Goal: Transaction & Acquisition: Obtain resource

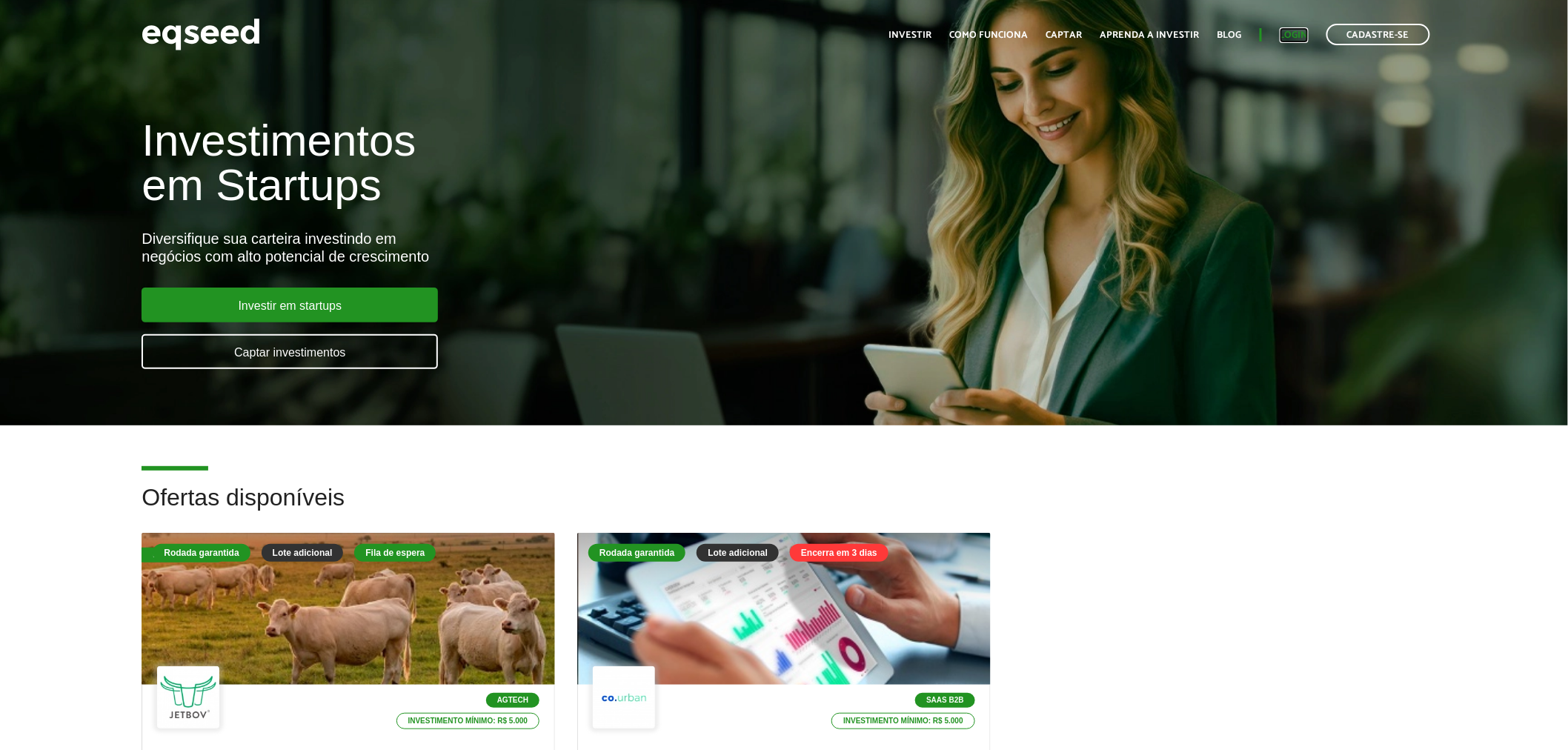
click at [1302, 35] on link "Login" at bounding box center [1294, 35] width 29 height 10
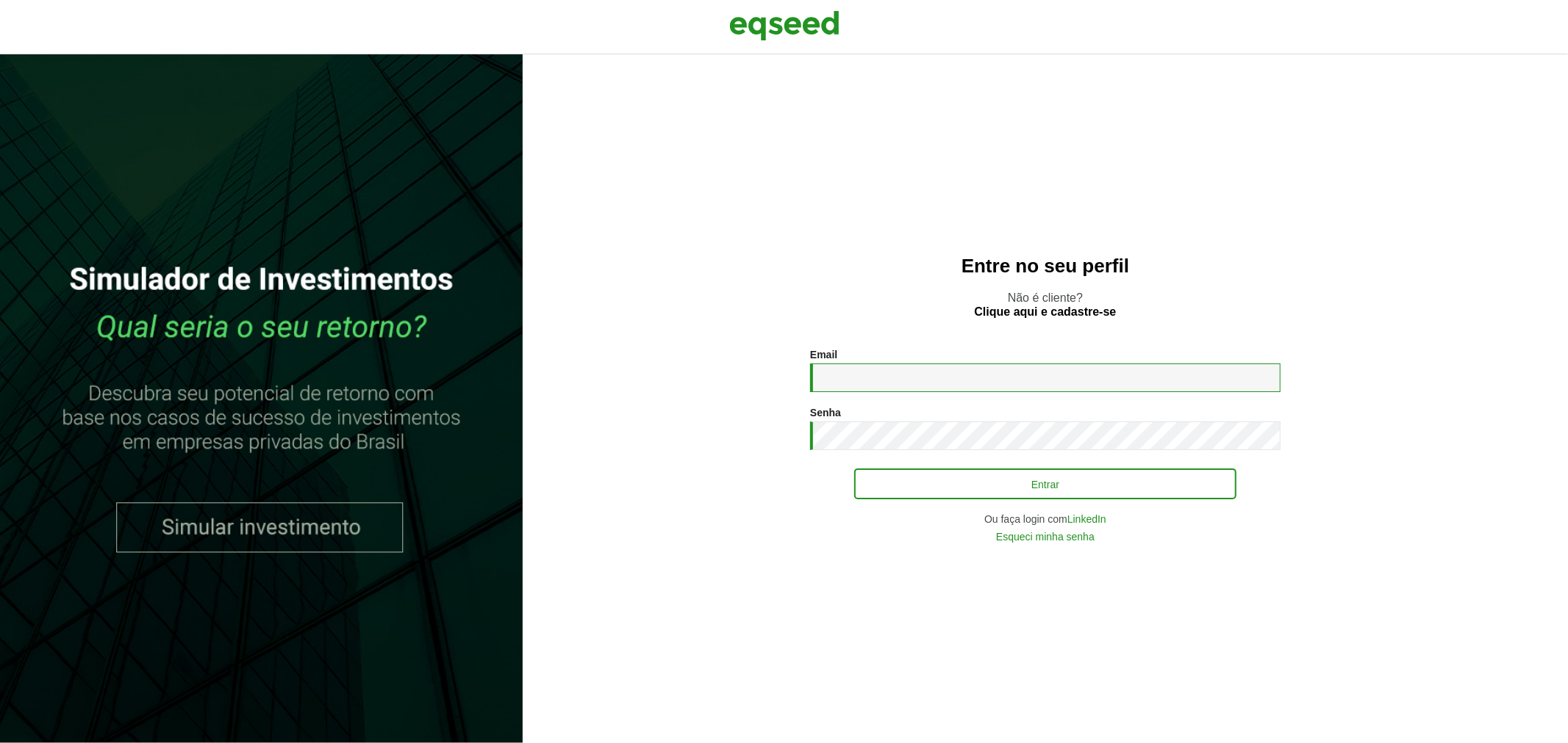
type input "**********"
click at [902, 486] on button "Entrar" at bounding box center [1045, 484] width 382 height 28
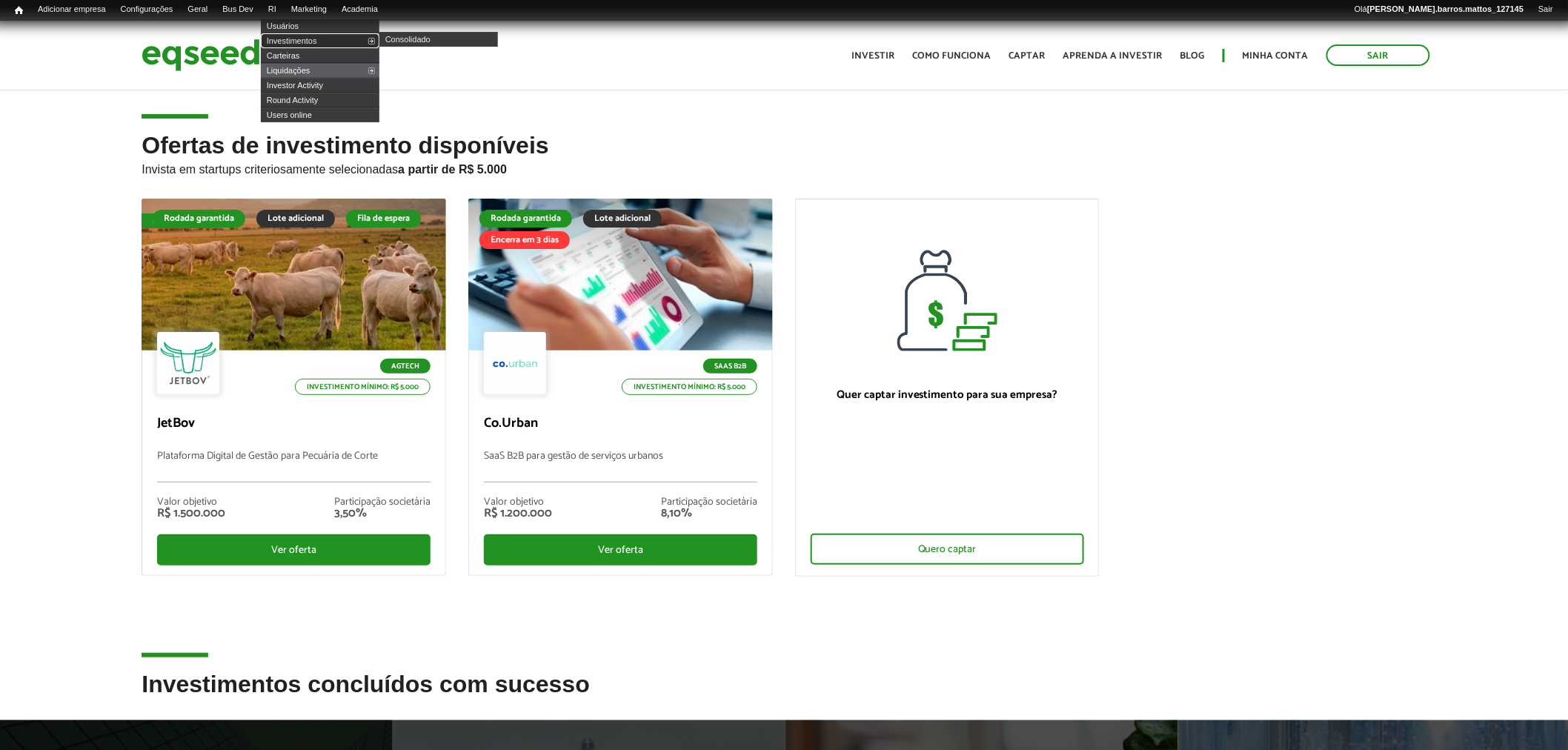
click at [299, 35] on link "Investimentos" at bounding box center [320, 40] width 119 height 15
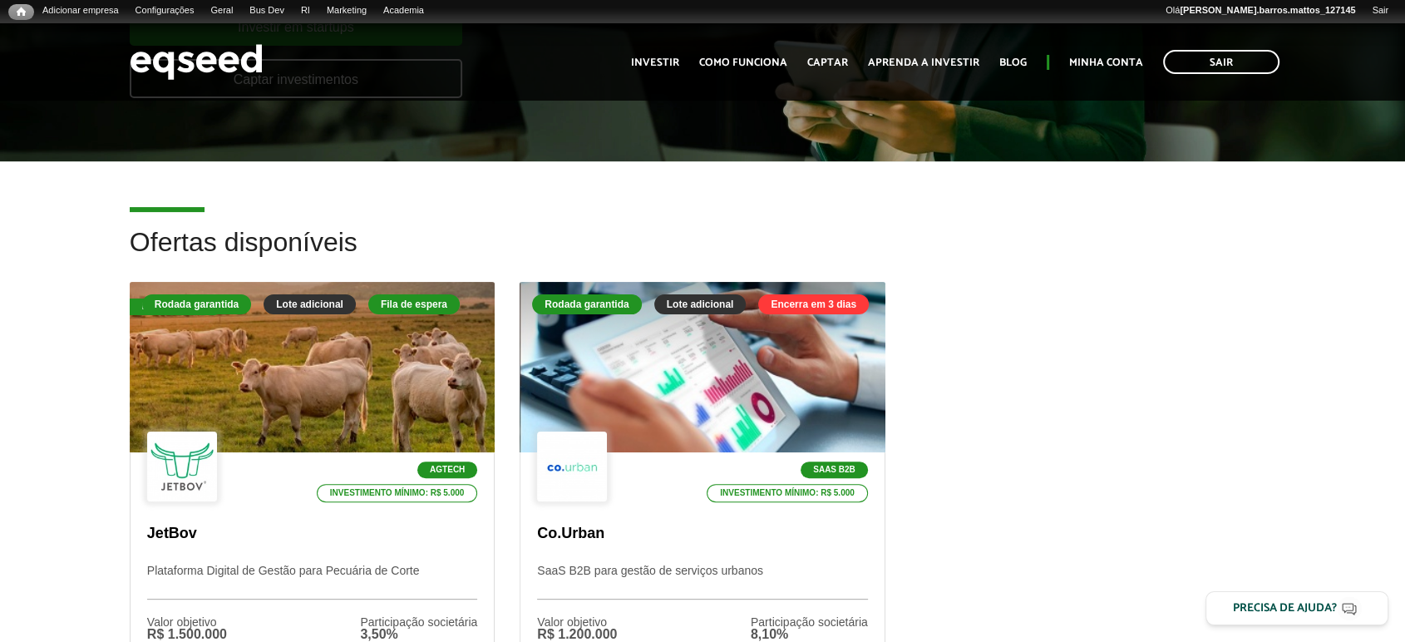
scroll to position [368, 0]
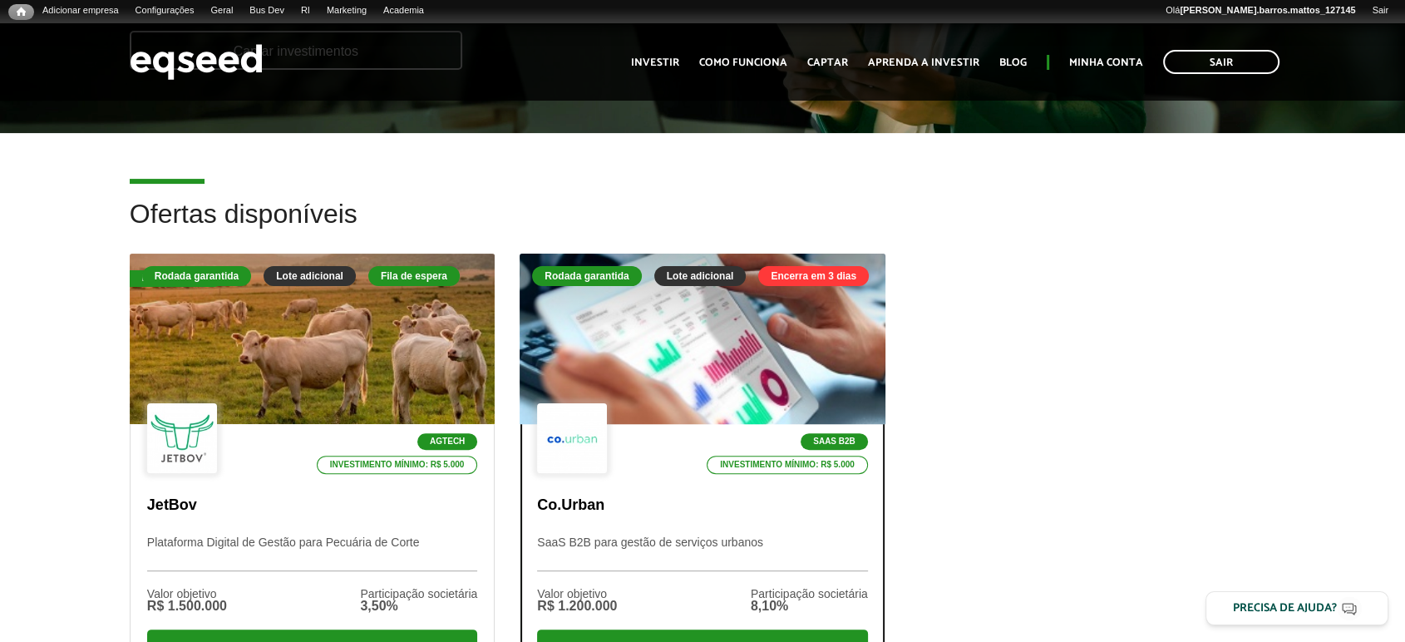
click at [648, 544] on p "SaaS B2B para gestão de serviços urbanos" at bounding box center [702, 553] width 330 height 36
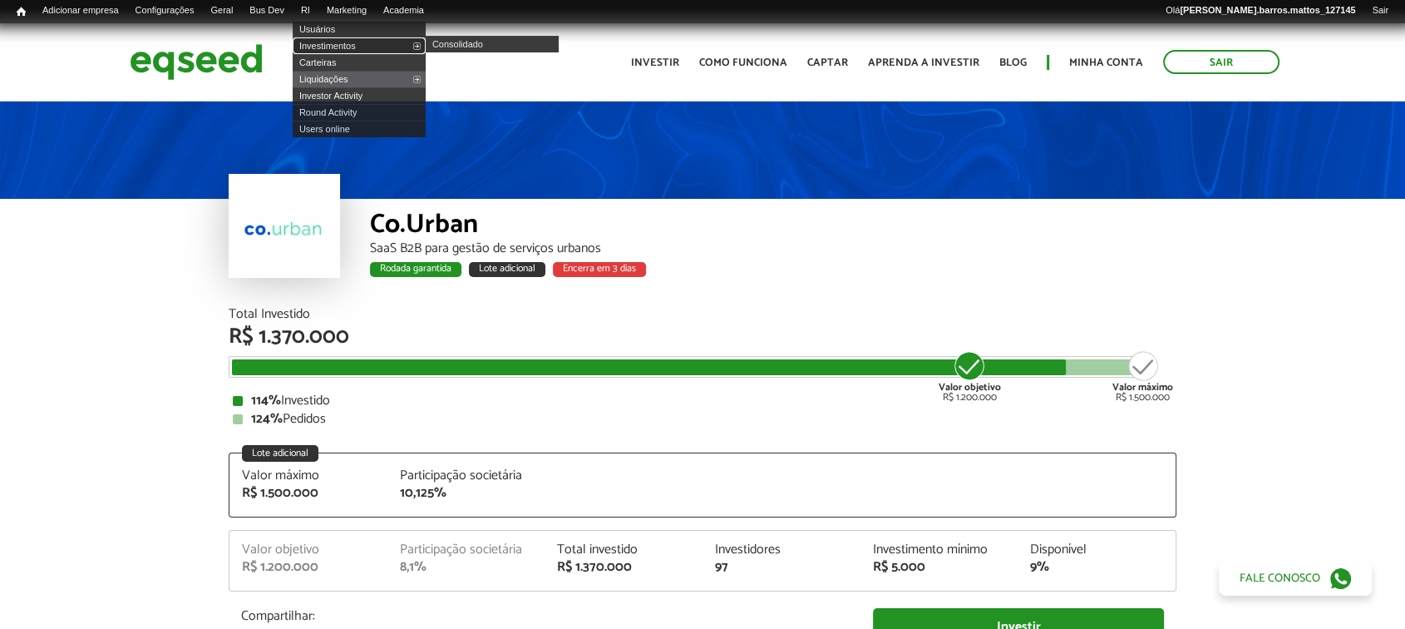
click at [332, 48] on link "Investimentos" at bounding box center [359, 45] width 133 height 17
click at [328, 49] on link "Investimentos" at bounding box center [359, 45] width 133 height 17
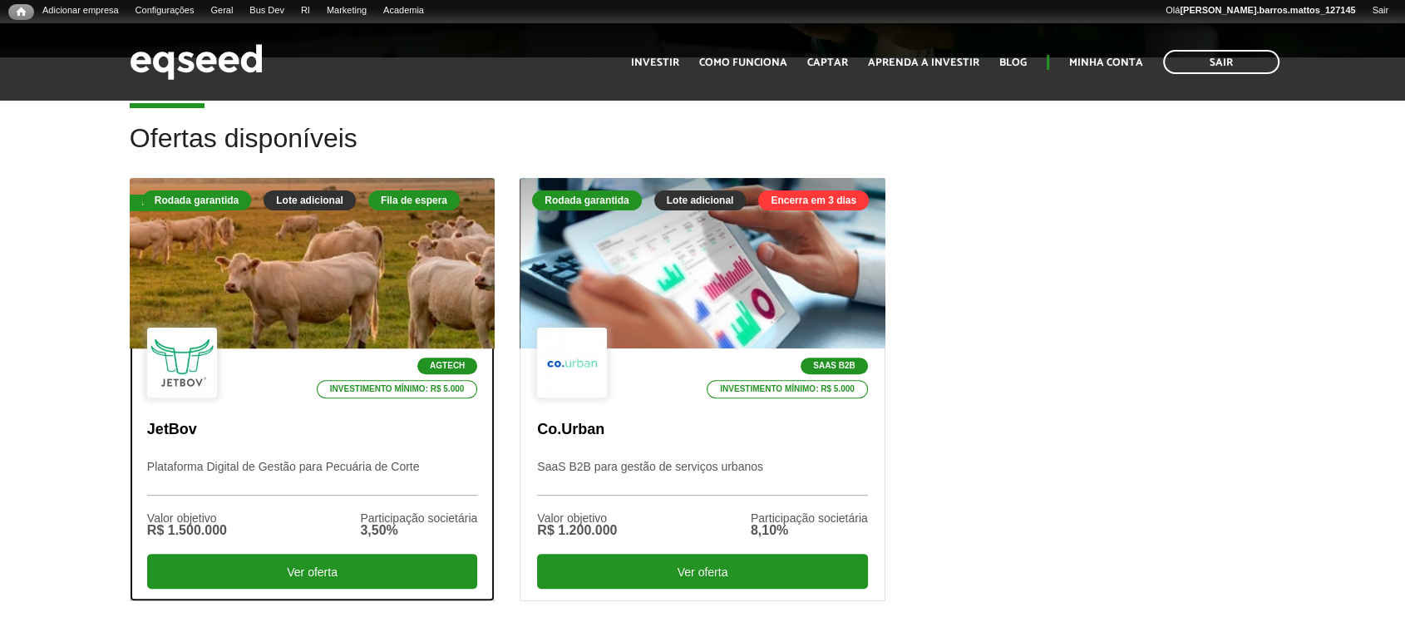
click at [456, 427] on p "JetBov" at bounding box center [312, 430] width 330 height 18
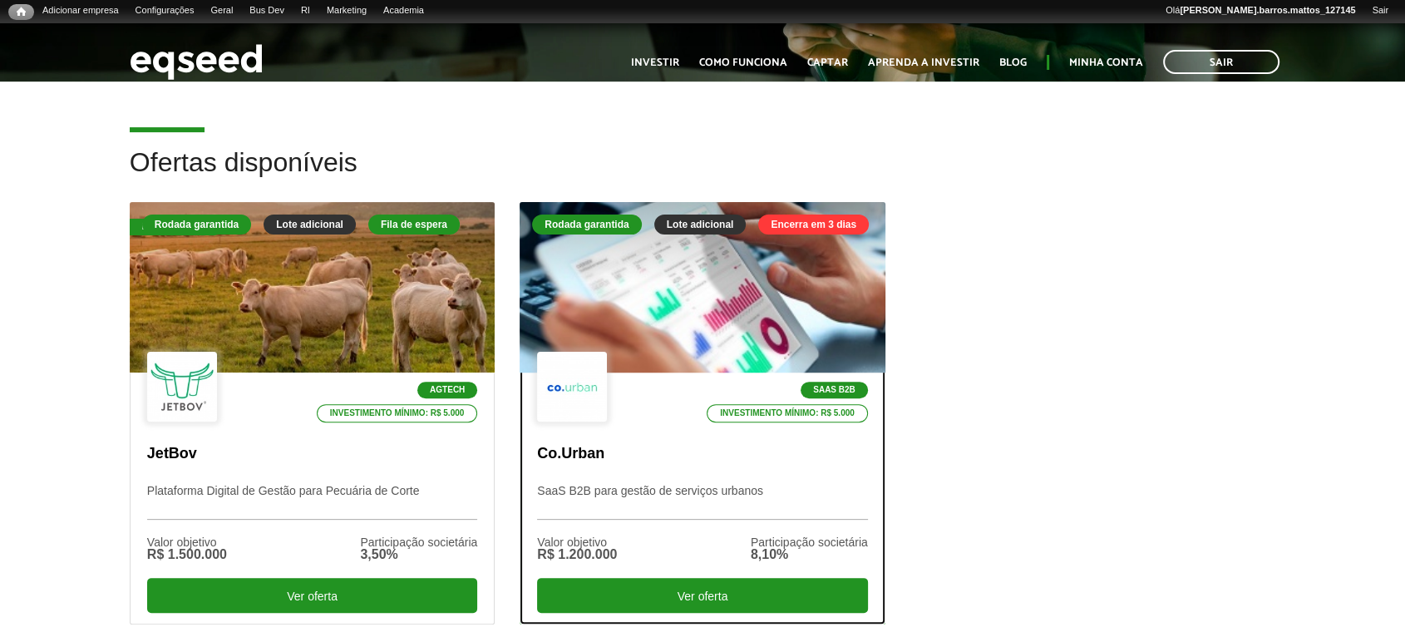
scroll to position [420, 0]
drag, startPoint x: 0, startPoint y: 0, endPoint x: 634, endPoint y: 425, distance: 763.6
click at [634, 425] on div "SaaS B2B Investimento mínimo: R$ 5.000 Co.Urban SaaS B2B para gestão de serviço…" at bounding box center [702, 498] width 363 height 251
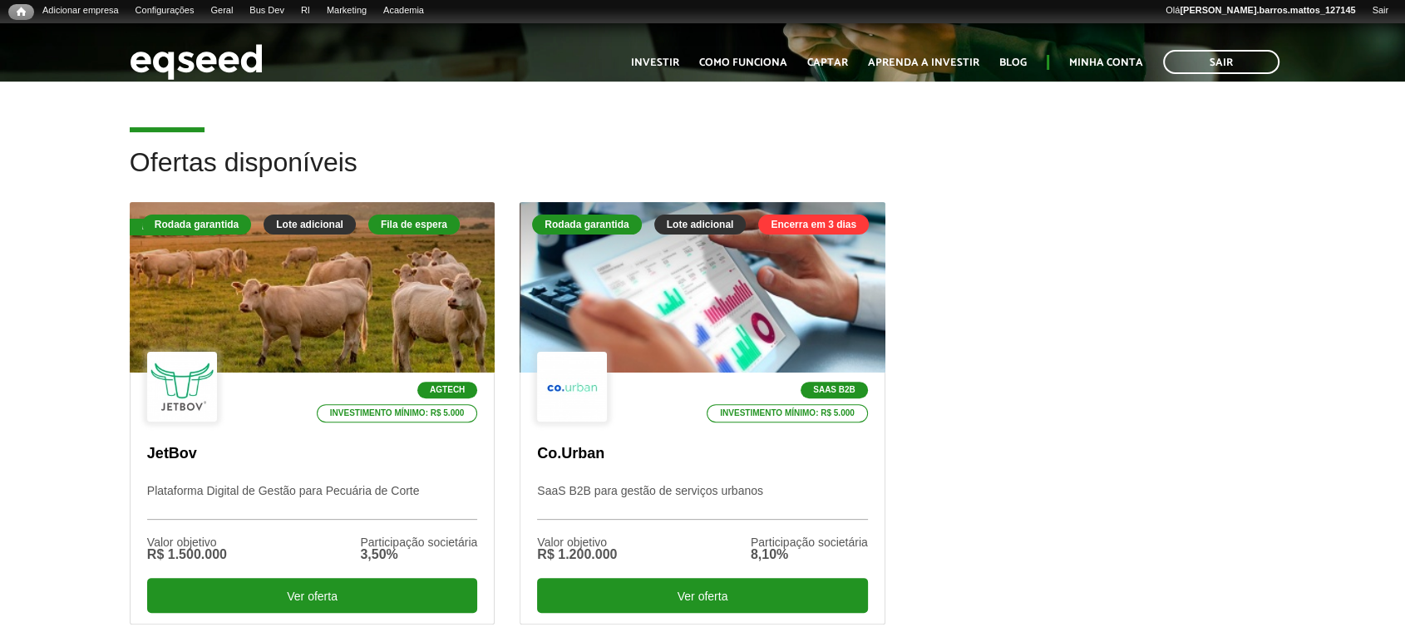
click at [299, 353] on div "Agtech Investimento mínimo: R$ 5.000" at bounding box center [312, 388] width 330 height 72
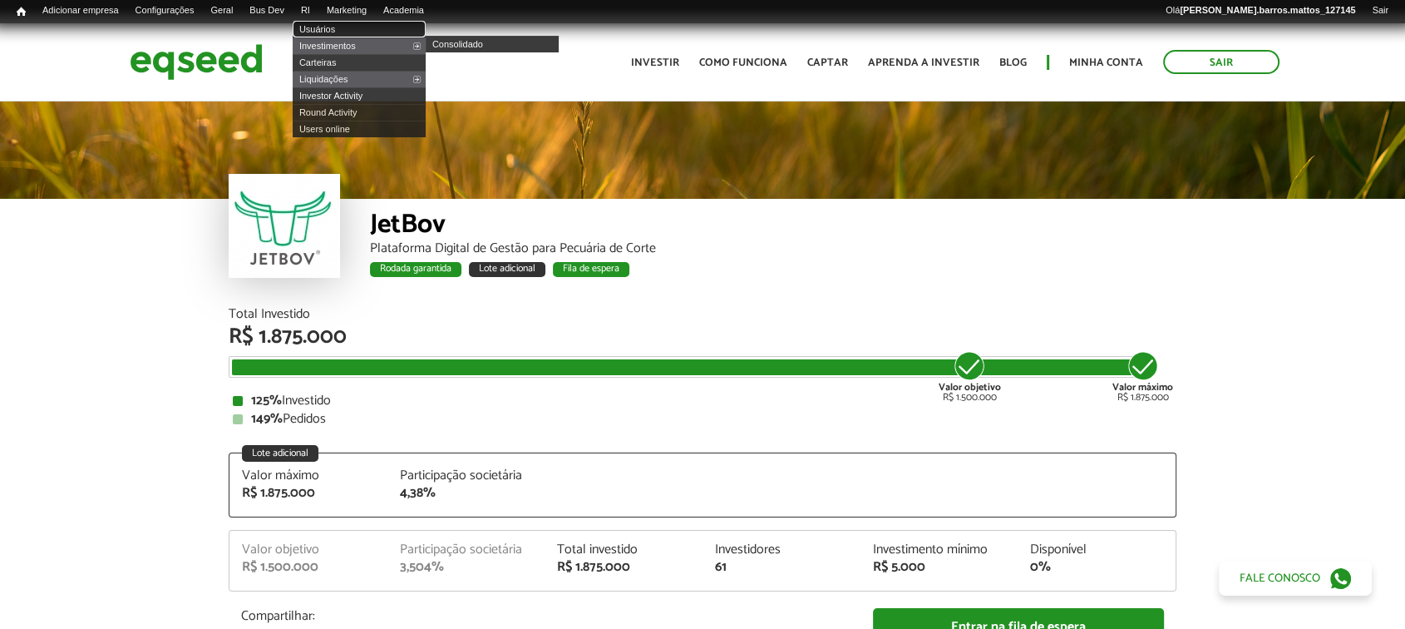
click at [330, 30] on link "Usuários" at bounding box center [359, 29] width 133 height 17
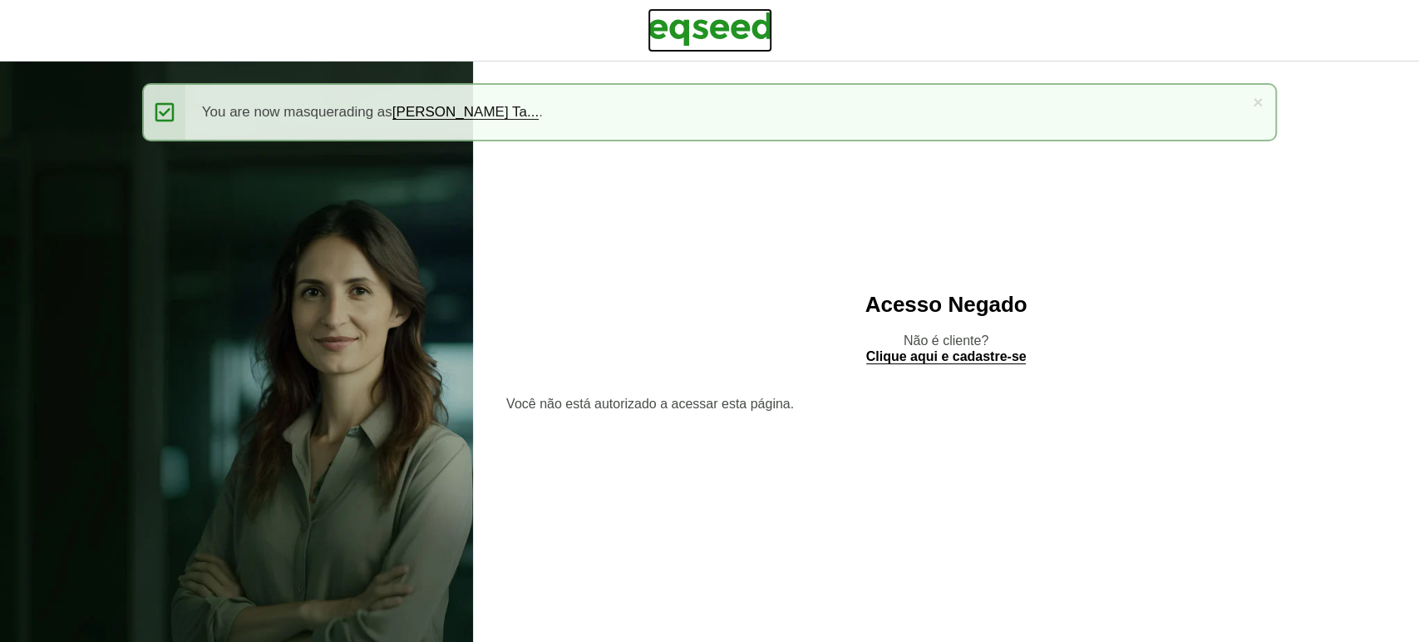
click at [699, 18] on img at bounding box center [710, 29] width 125 height 42
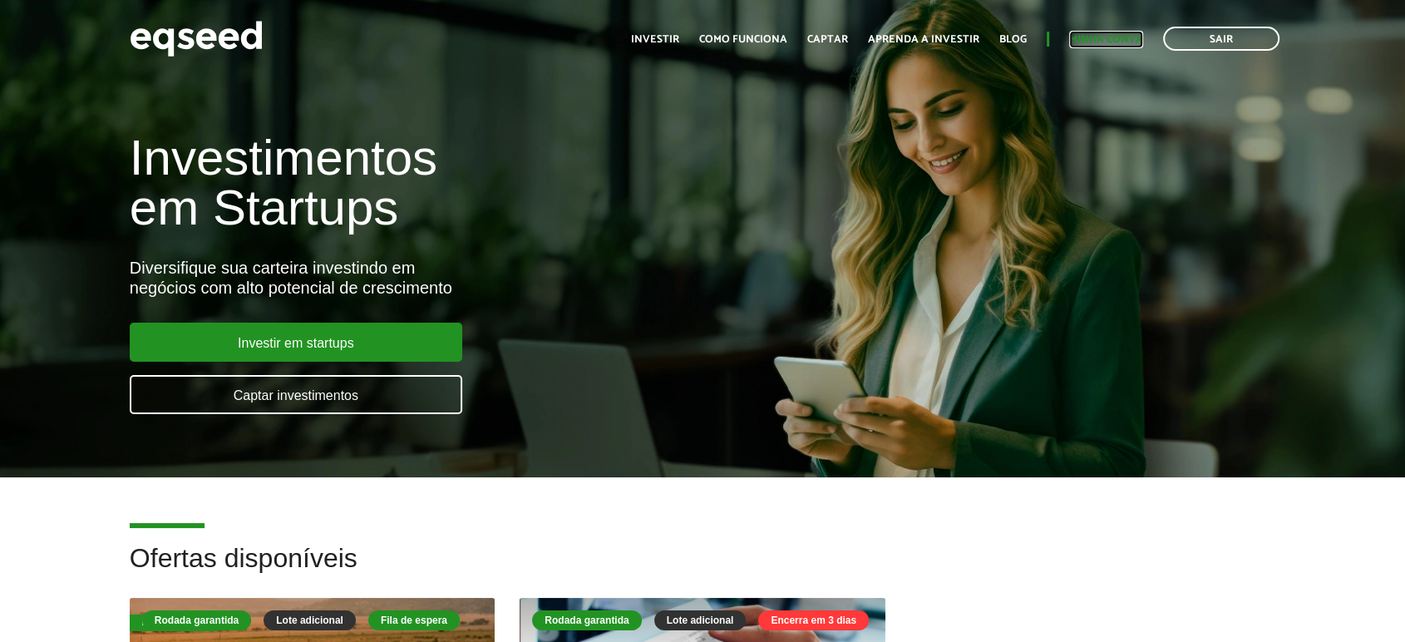
click at [1130, 44] on link "Minha conta" at bounding box center [1106, 39] width 74 height 11
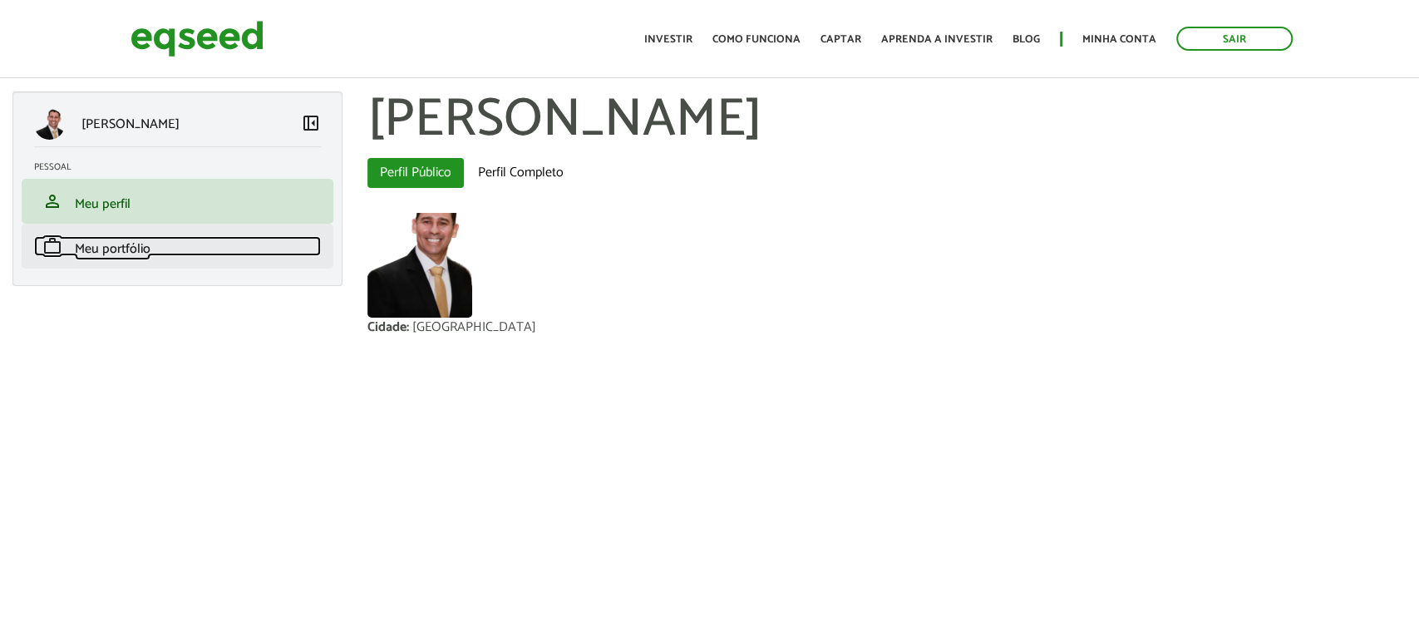
click at [160, 245] on link "work Meu portfólio" at bounding box center [177, 246] width 287 height 20
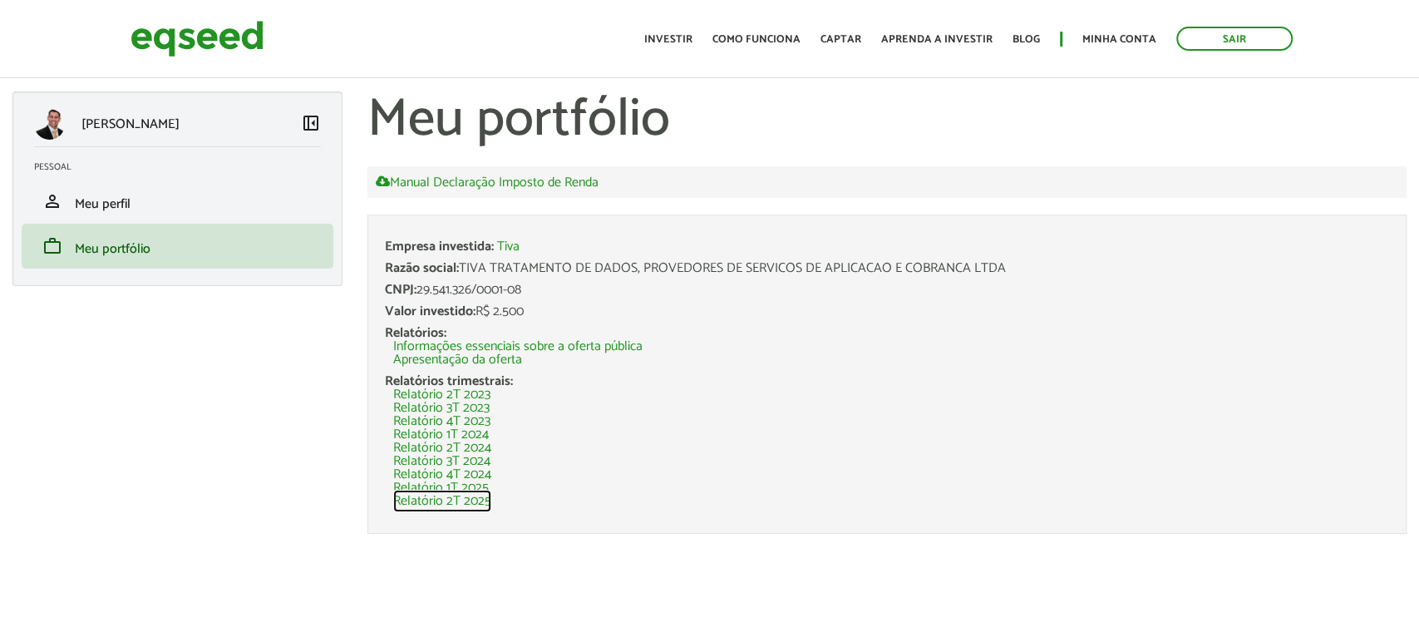
click at [431, 499] on link "Relatório 2T 2025" at bounding box center [442, 501] width 98 height 13
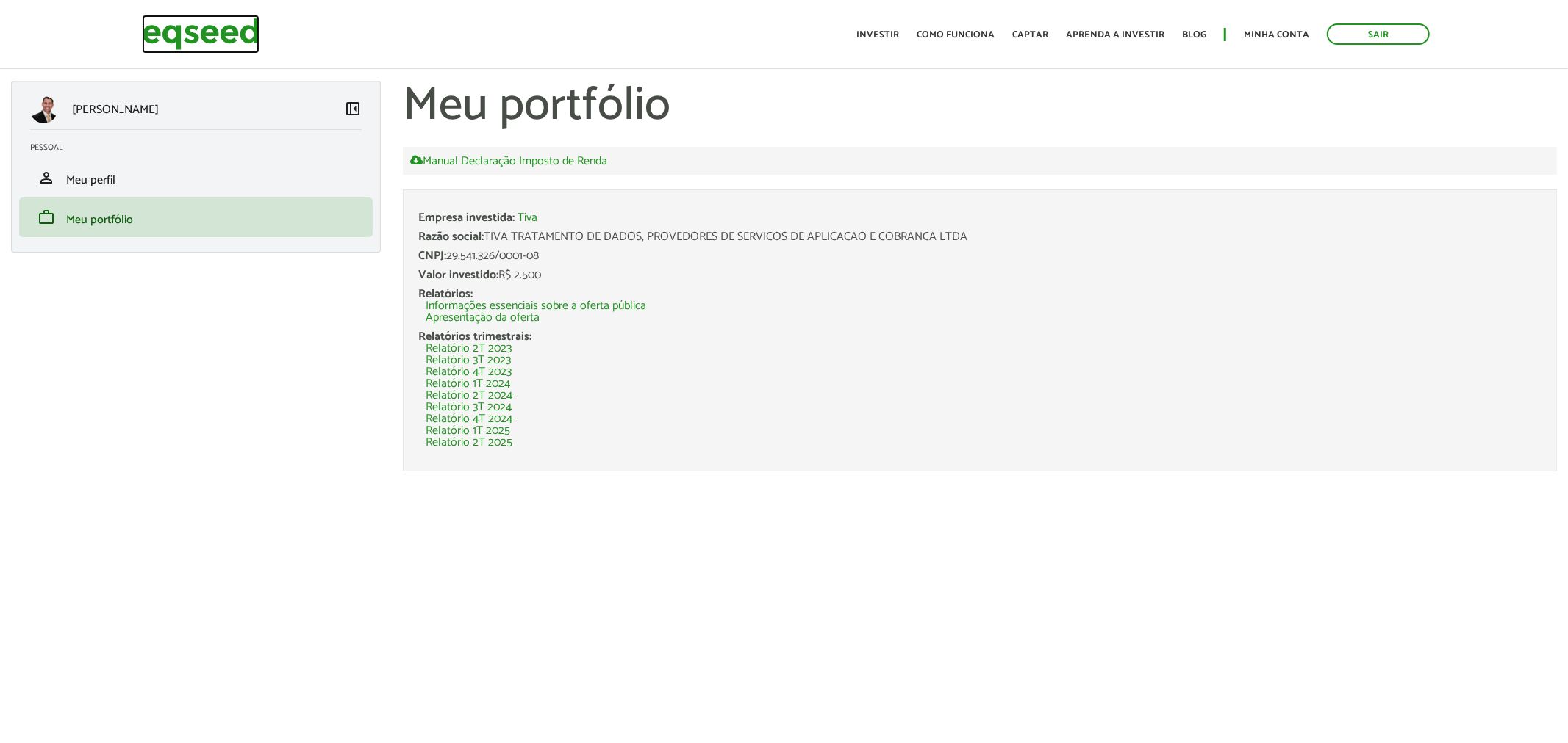
click at [245, 39] on img at bounding box center [200, 34] width 118 height 39
click at [1254, 28] on link "Sair" at bounding box center [1378, 34] width 103 height 21
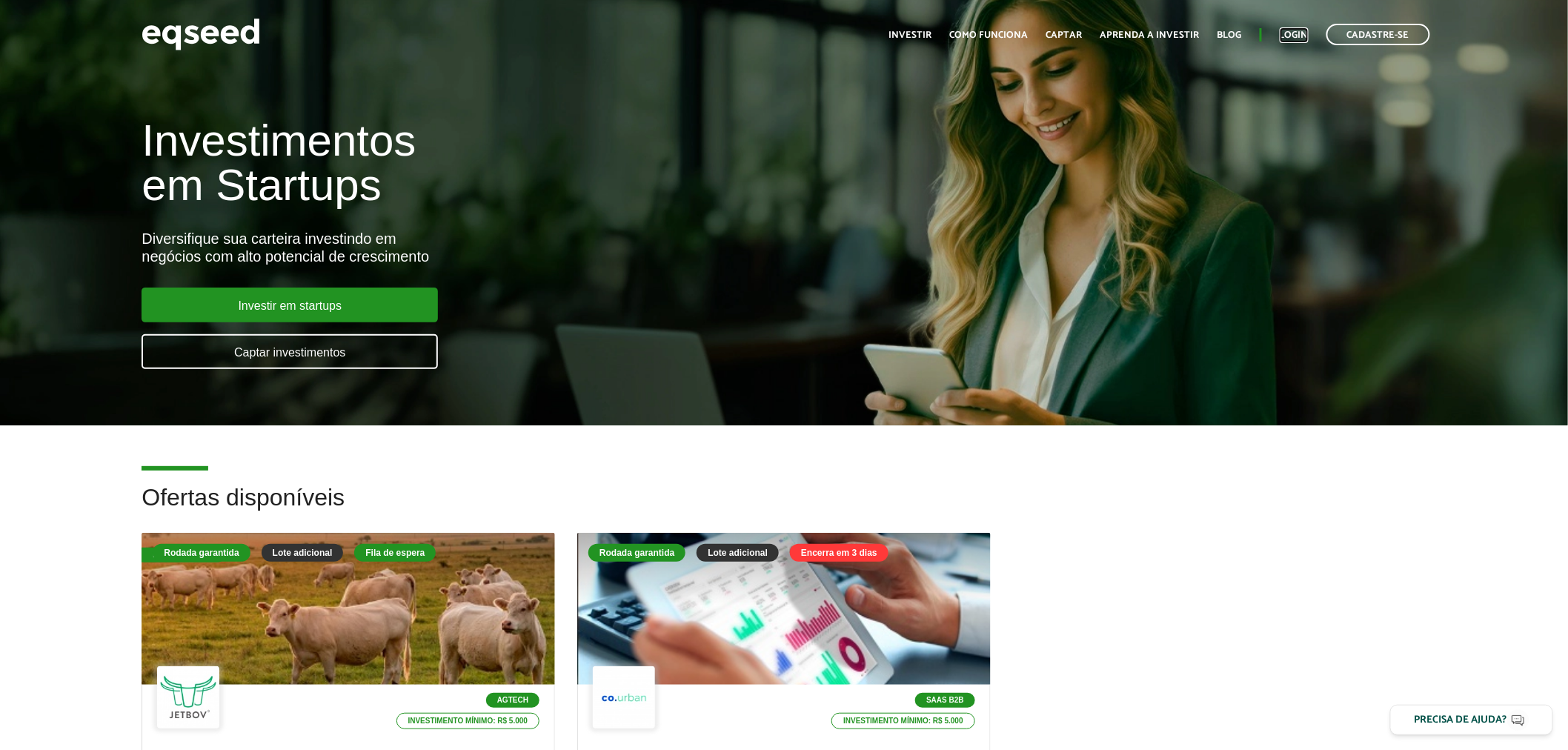
click at [1305, 38] on link "Login" at bounding box center [1294, 35] width 29 height 10
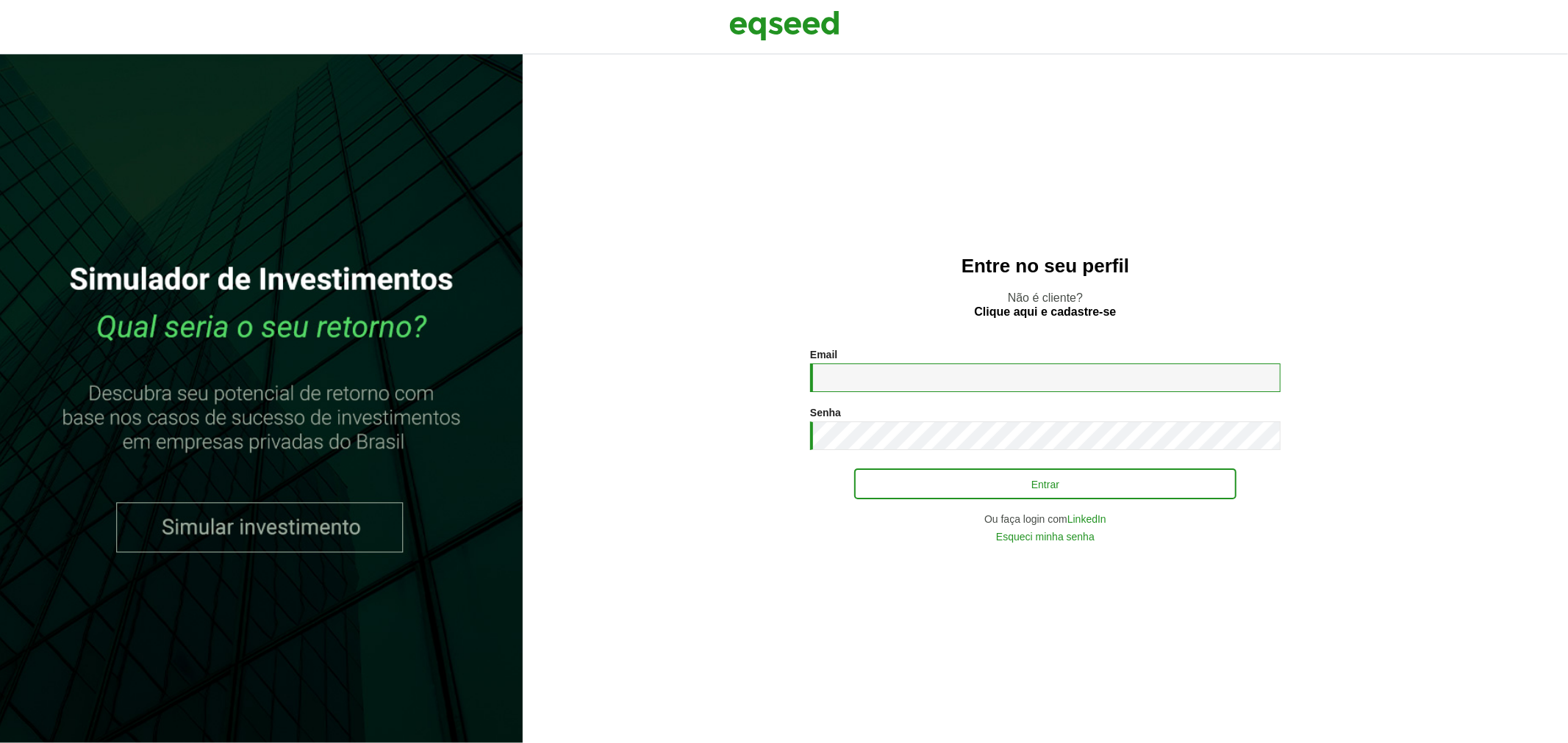
type input "**********"
click at [883, 496] on button "Entrar" at bounding box center [1045, 484] width 382 height 28
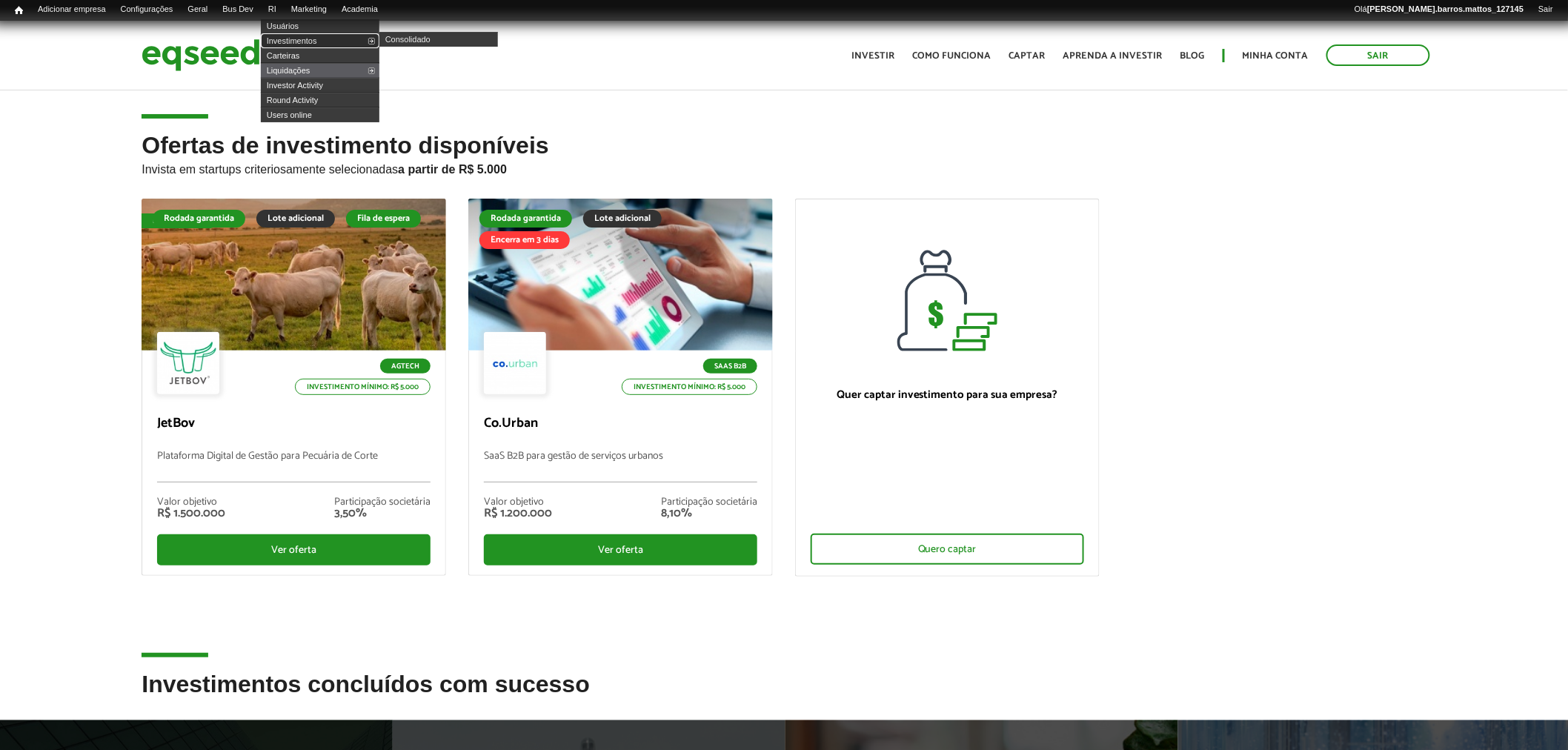
click at [297, 35] on link "Investimentos" at bounding box center [320, 40] width 119 height 15
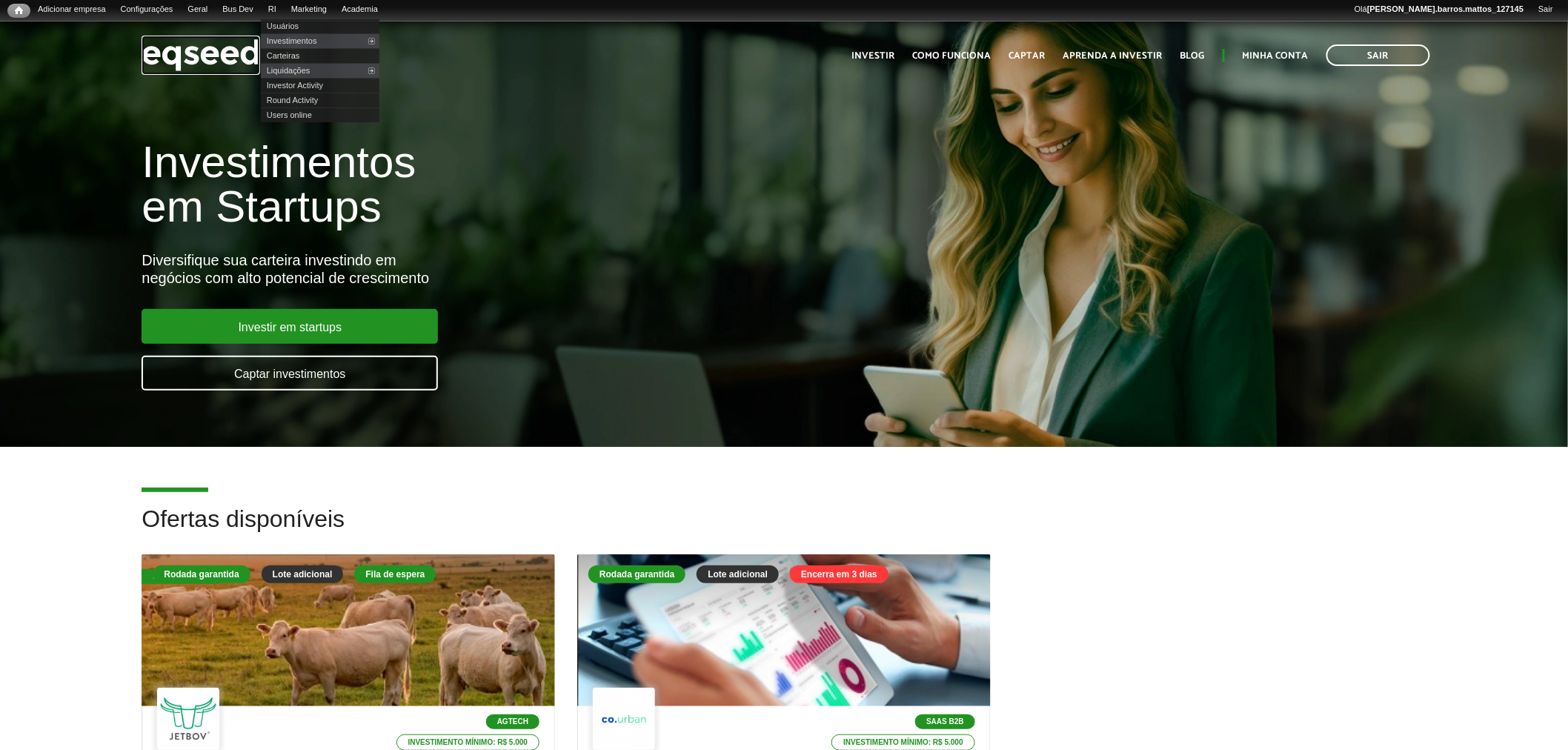
click at [226, 42] on img at bounding box center [201, 55] width 119 height 39
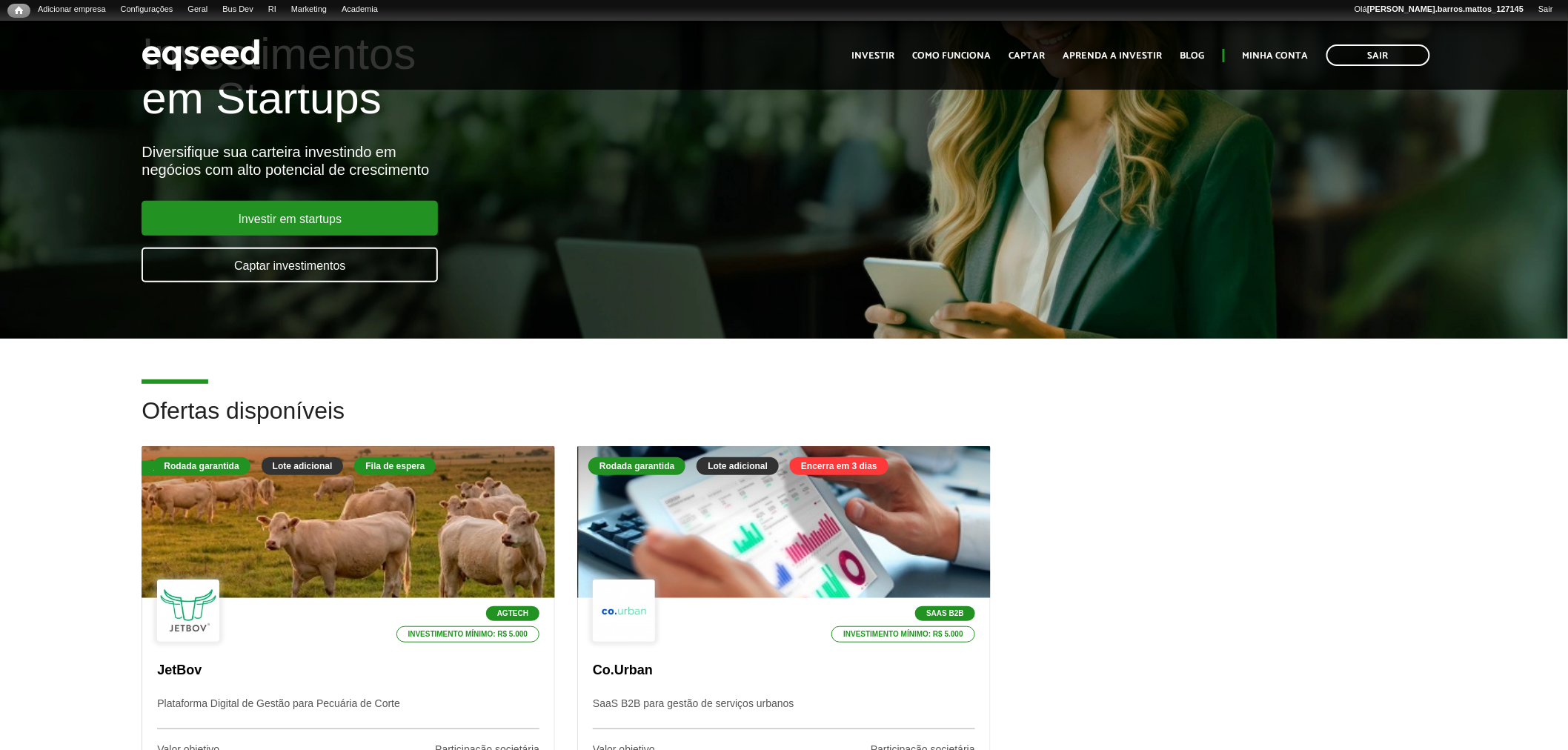
scroll to position [32, 0]
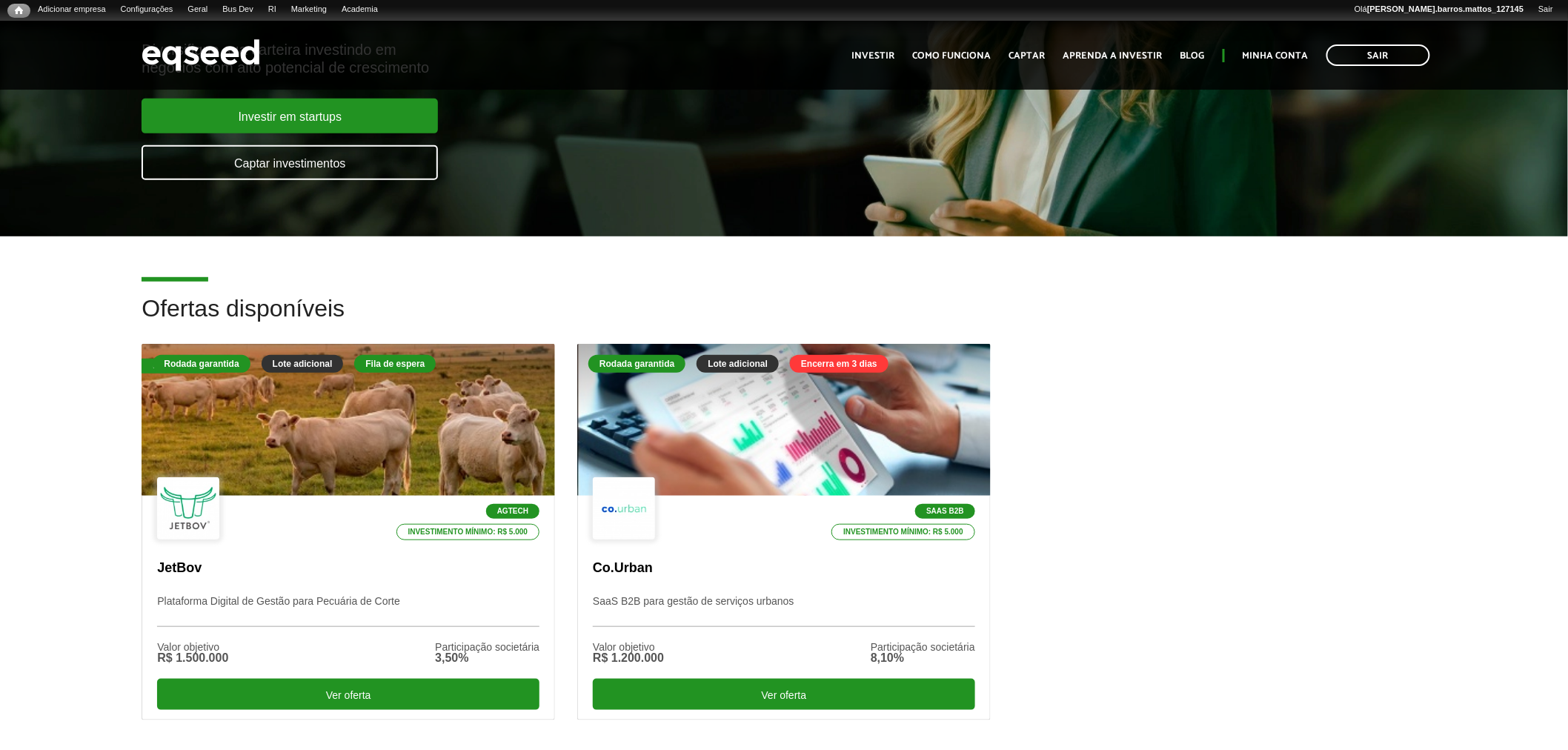
scroll to position [319, 0]
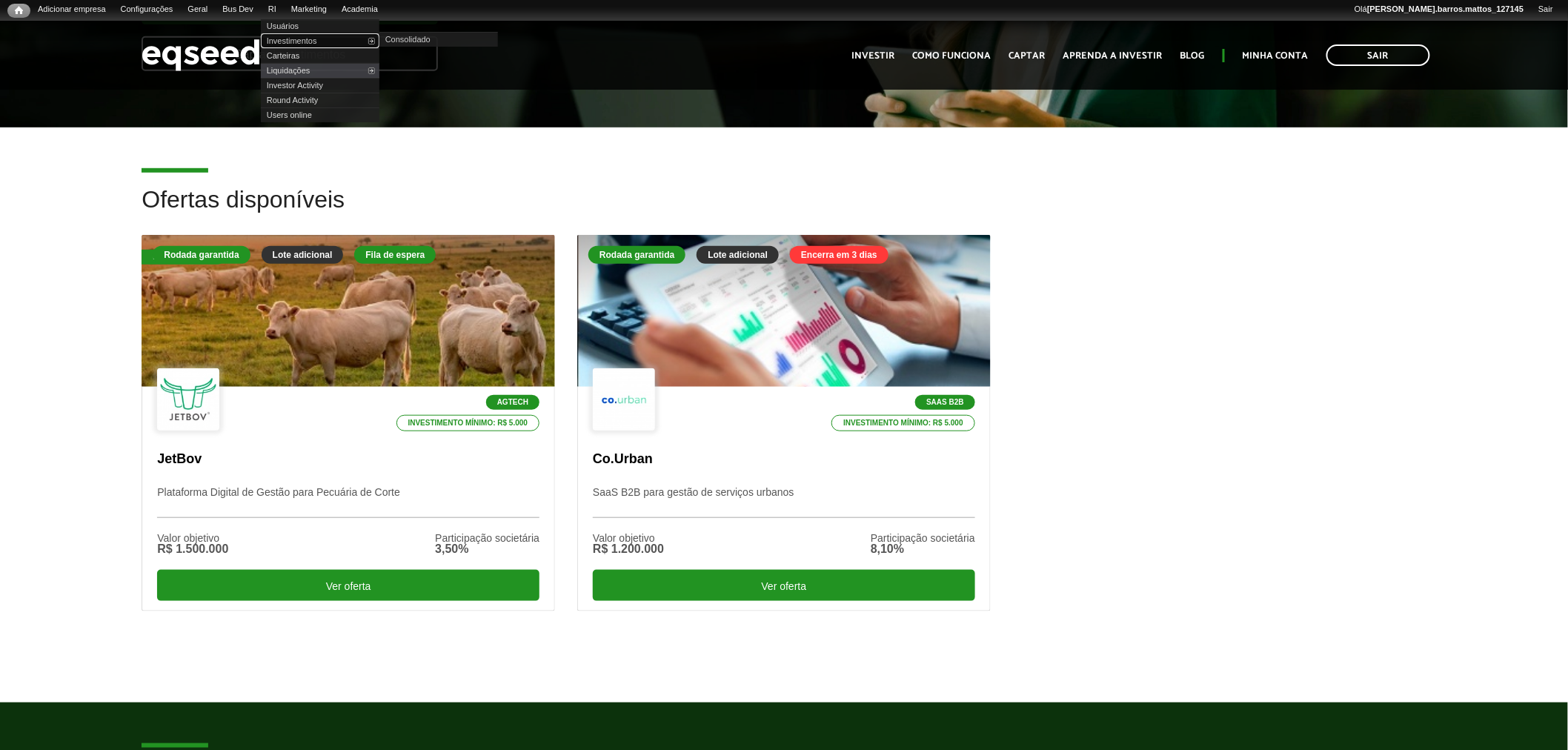
click at [299, 40] on link "Investimentos" at bounding box center [320, 40] width 119 height 15
